Goal: Task Accomplishment & Management: Manage account settings

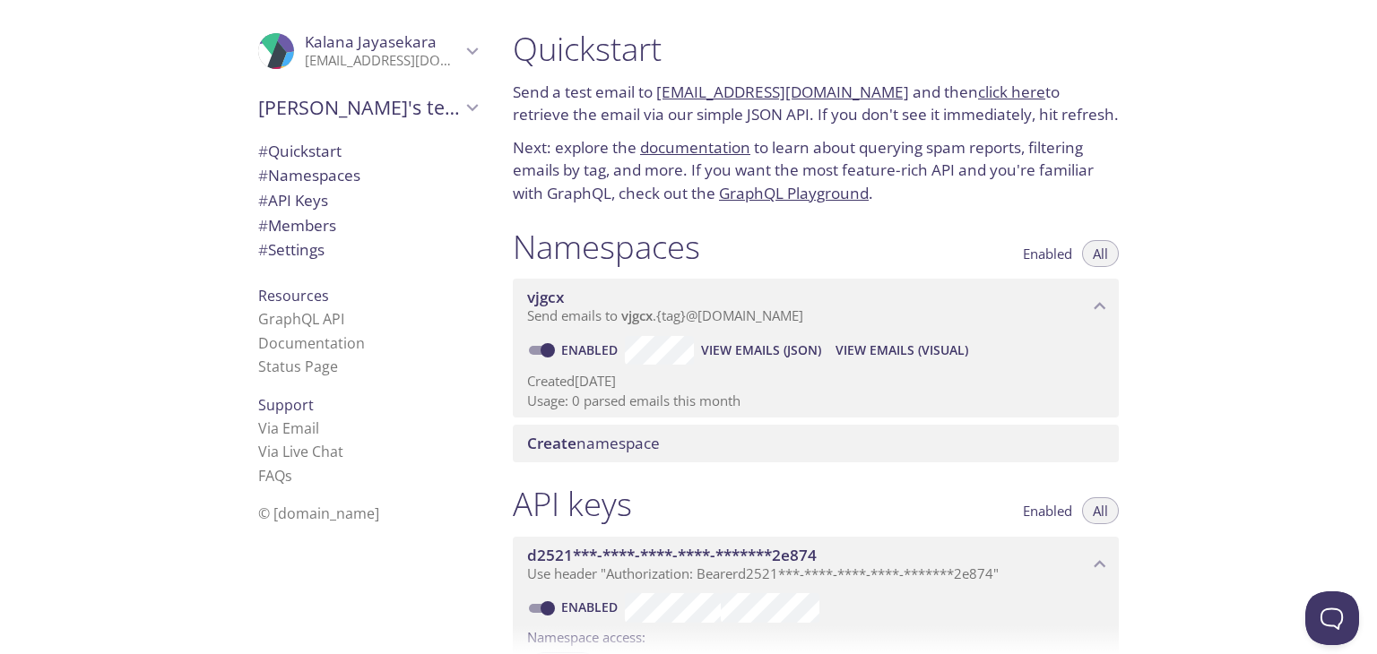
click at [696, 152] on link "documentation" at bounding box center [695, 147] width 110 height 21
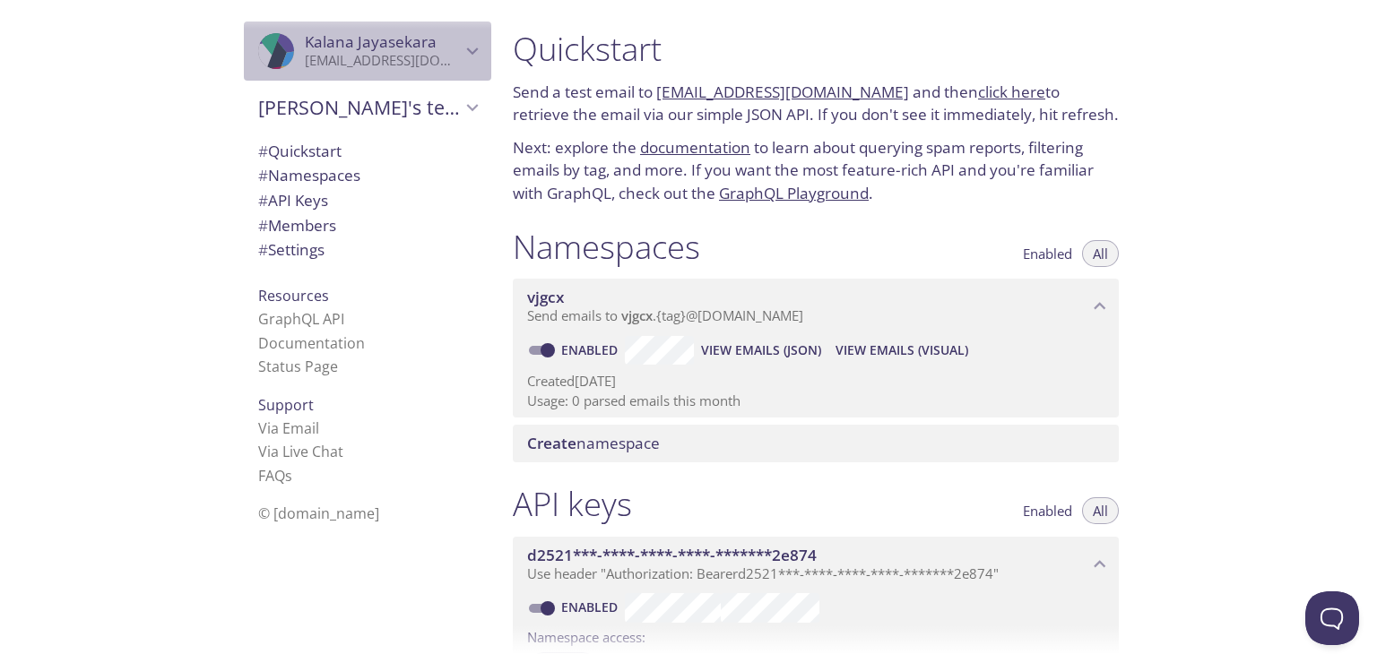
click at [466, 48] on icon "Kalana Jayasekara" at bounding box center [472, 50] width 23 height 23
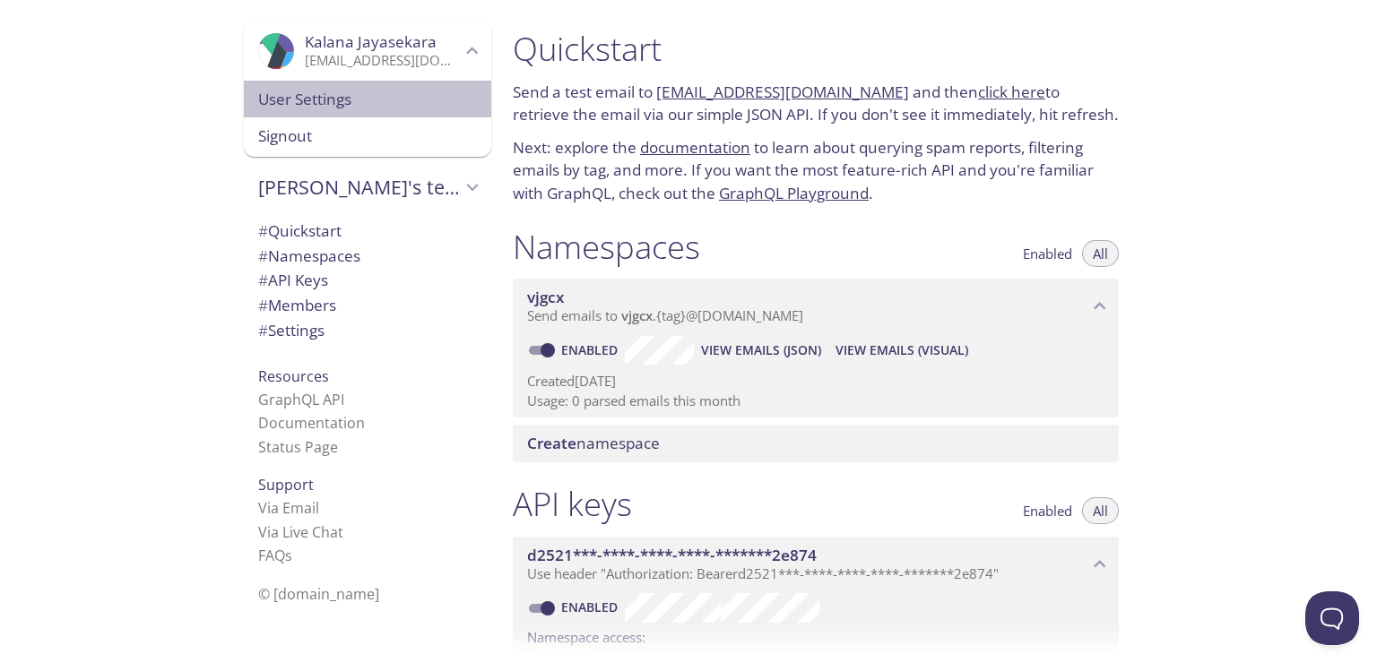
click at [368, 110] on span "User Settings" at bounding box center [367, 99] width 219 height 23
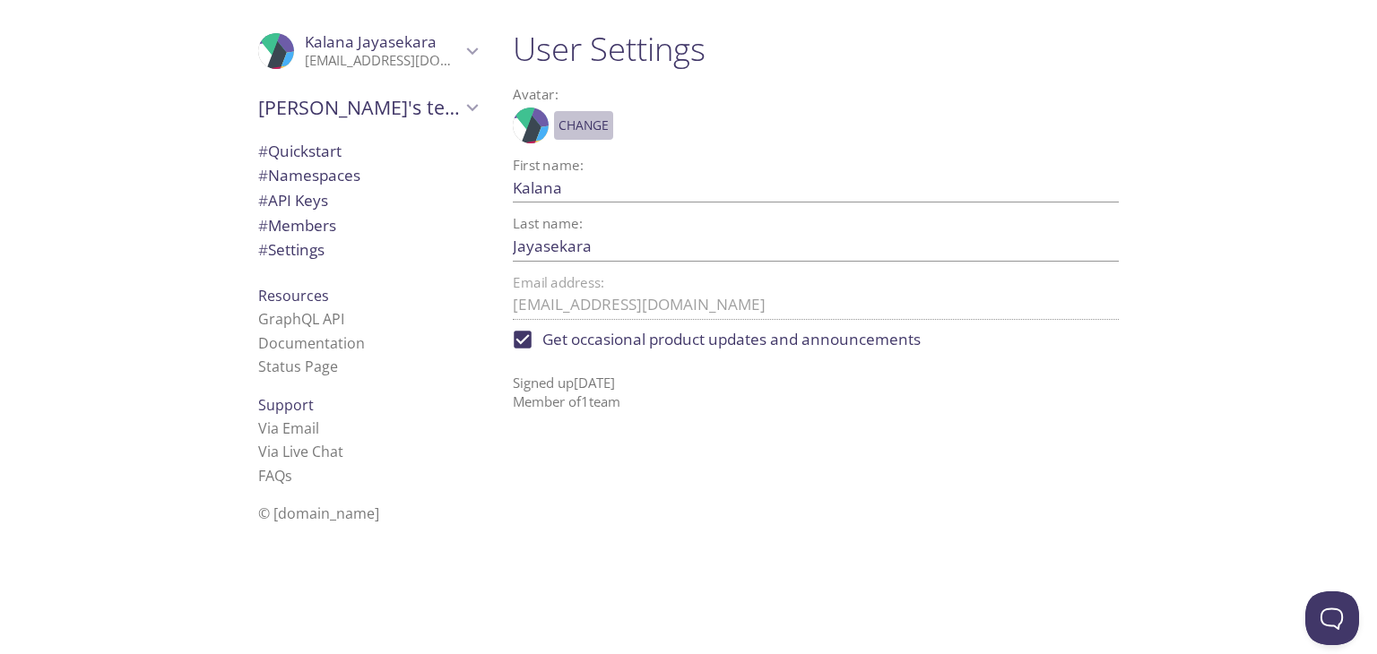
click at [581, 124] on span "Change" at bounding box center [583, 126] width 50 height 22
click at [588, 123] on span "Change" at bounding box center [583, 126] width 50 height 22
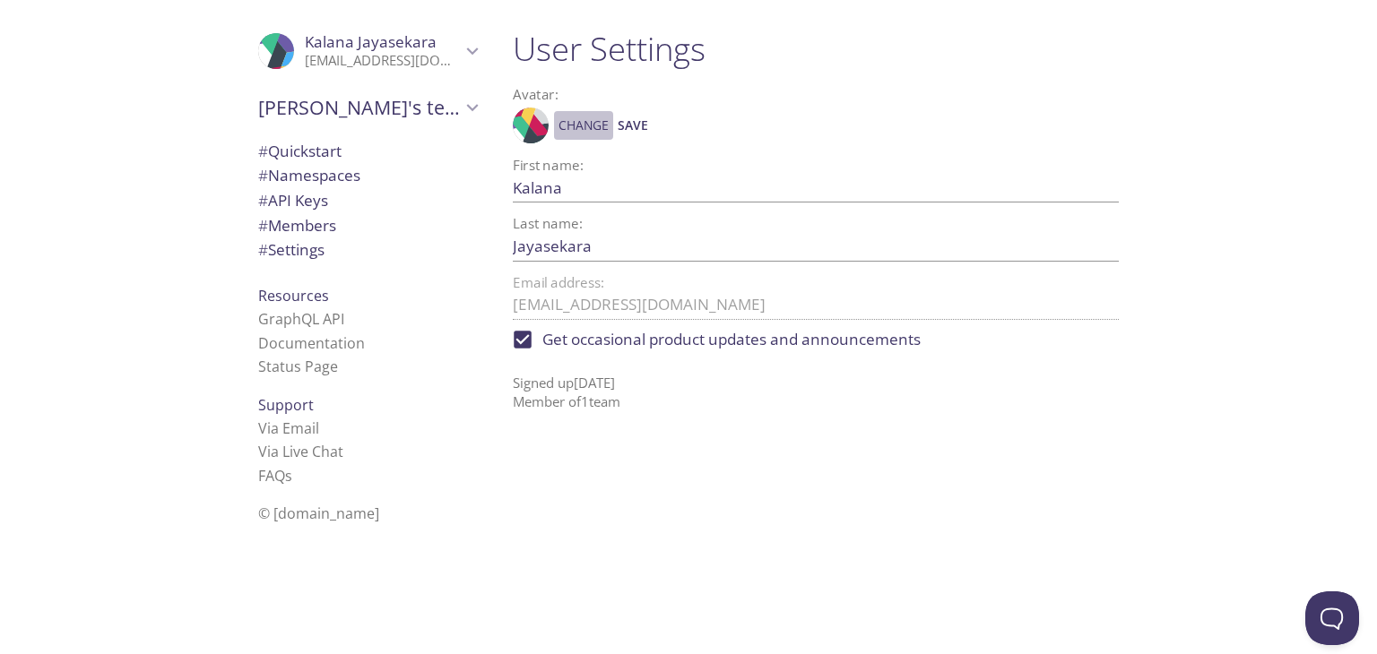
click at [588, 123] on span "Change" at bounding box center [583, 126] width 50 height 22
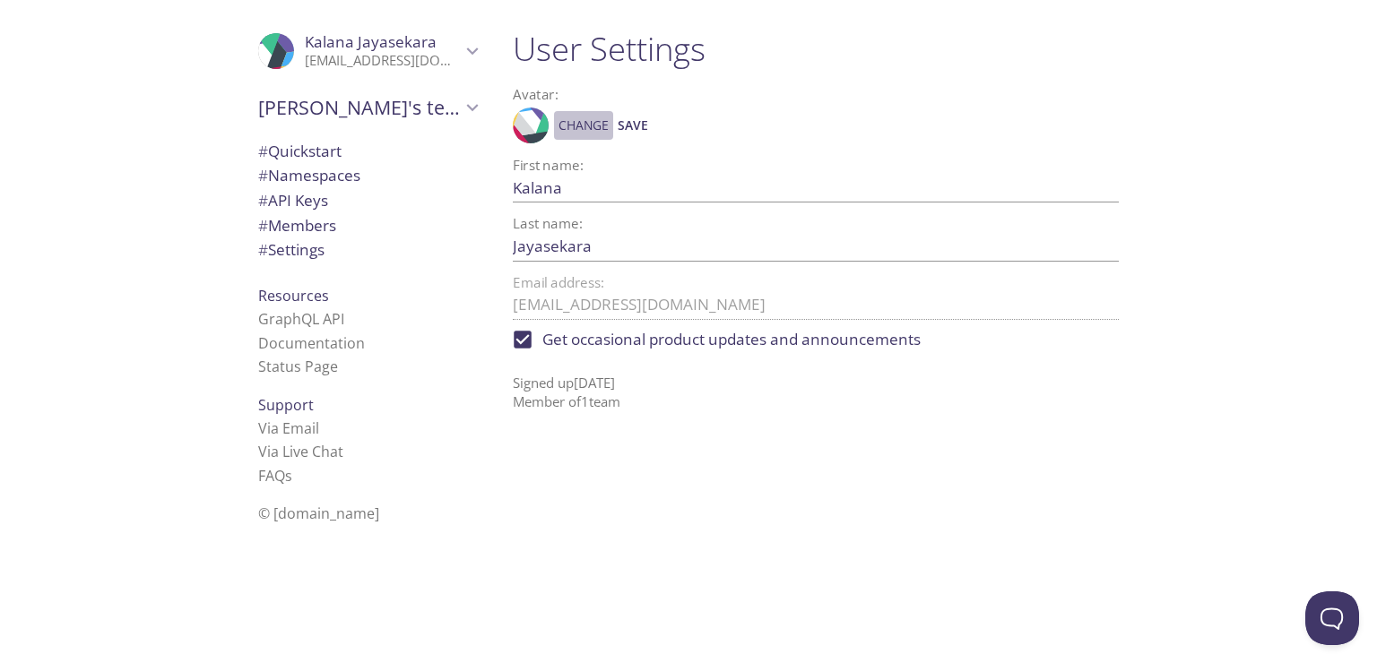
click at [588, 123] on span "Change" at bounding box center [583, 126] width 50 height 22
click at [628, 123] on span "Save" at bounding box center [633, 126] width 30 height 22
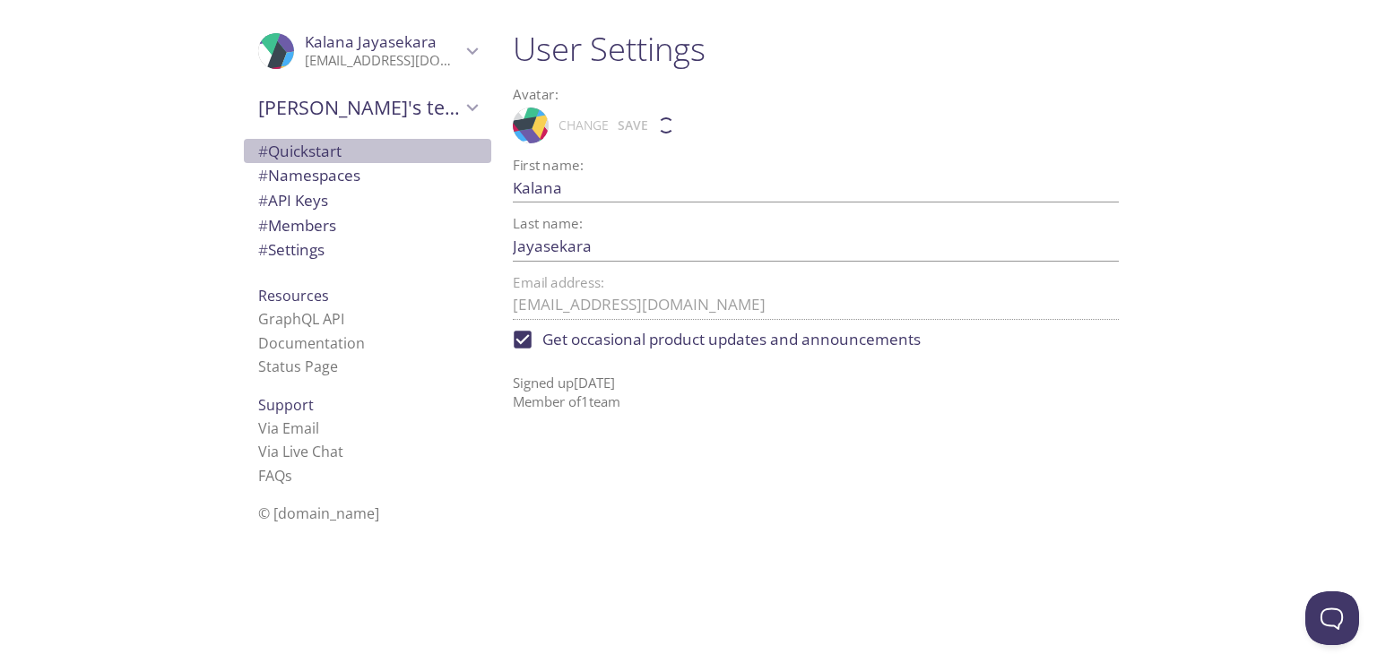
click at [293, 148] on span "# Quickstart" at bounding box center [299, 151] width 83 height 21
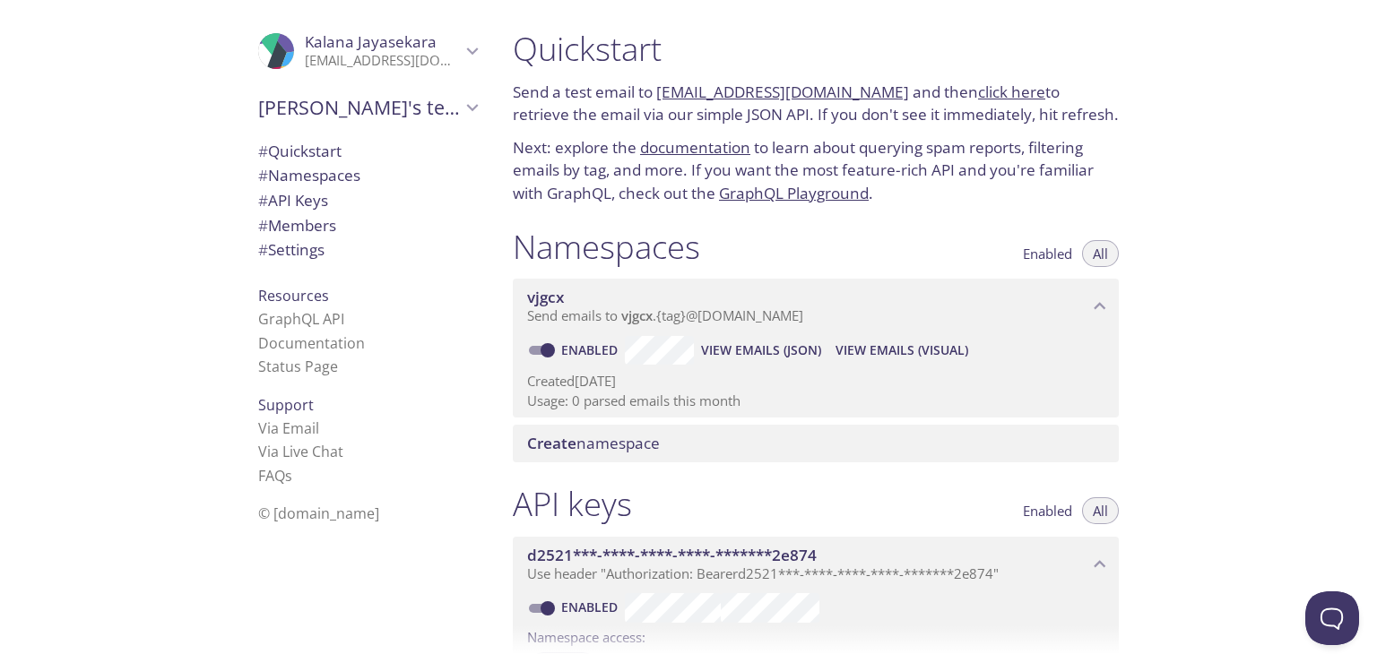
click at [739, 93] on link "[EMAIL_ADDRESS][DOMAIN_NAME]" at bounding box center [782, 92] width 253 height 21
click at [853, 91] on link "[EMAIL_ADDRESS][DOMAIN_NAME]" at bounding box center [782, 92] width 253 height 21
click at [978, 87] on link "click here" at bounding box center [1011, 92] width 67 height 21
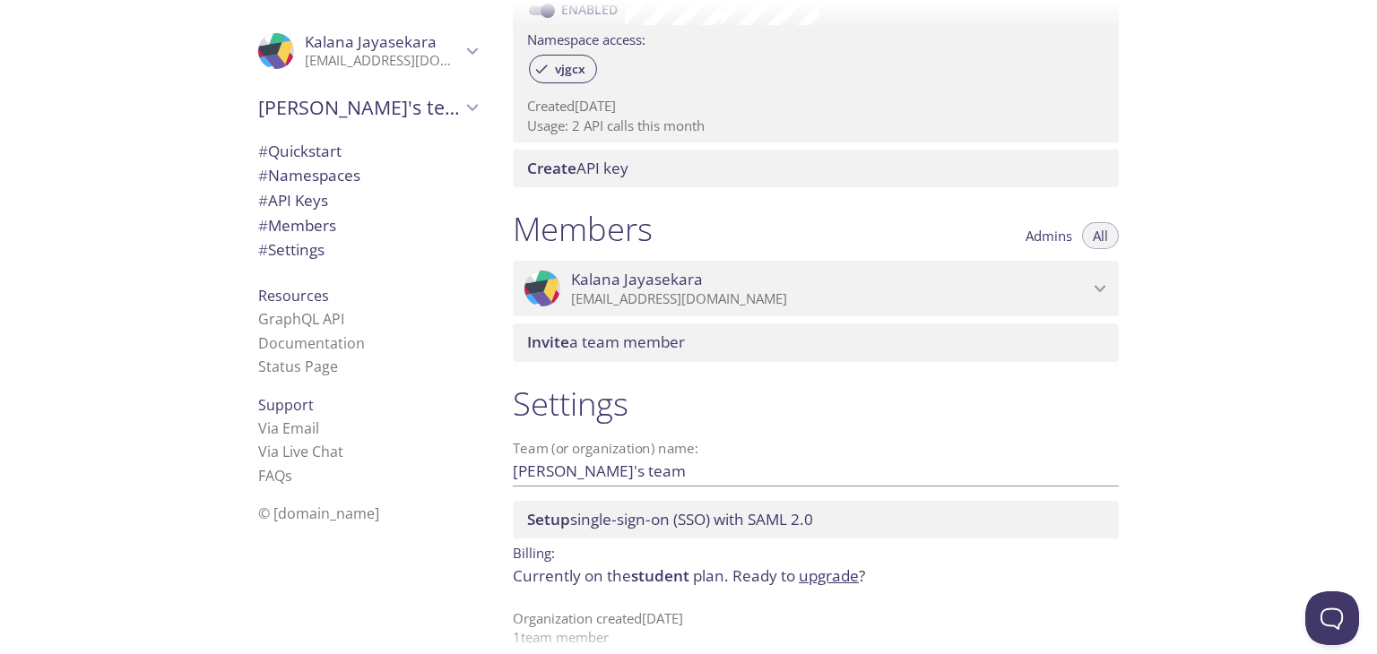
scroll to position [620, 0]
